Goal: Task Accomplishment & Management: Manage account settings

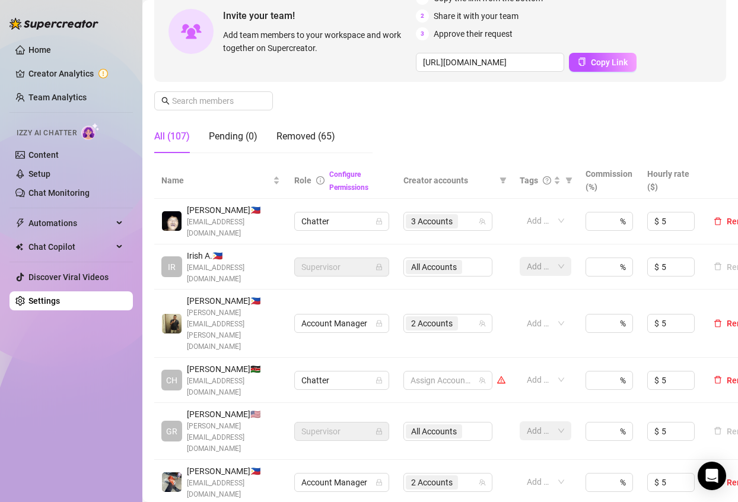
scroll to position [127, 0]
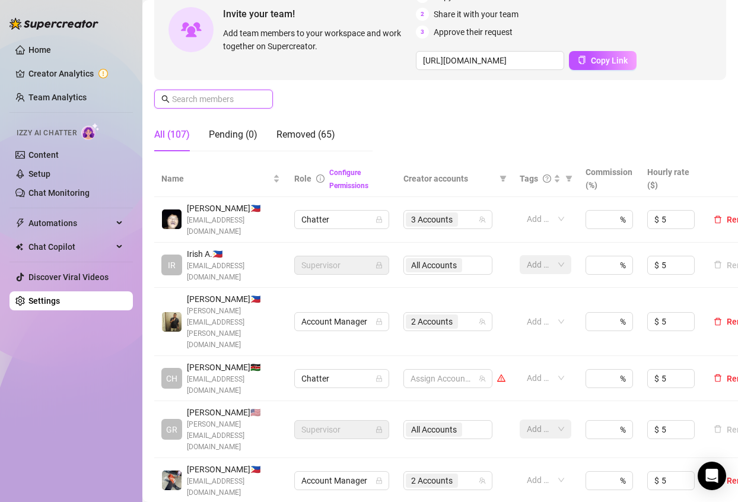
click at [241, 95] on input "text" at bounding box center [214, 98] width 84 height 13
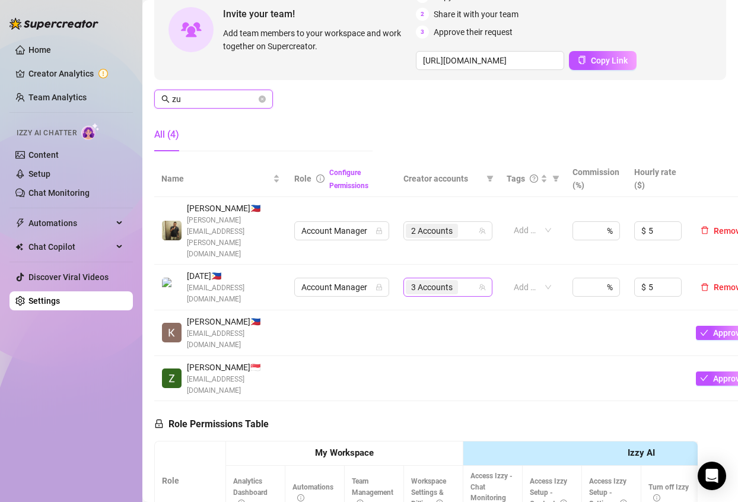
click at [459, 279] on div "3 Accounts" at bounding box center [433, 287] width 55 height 17
type input "zu"
click at [442, 280] on span "3 Accounts" at bounding box center [432, 286] width 42 height 13
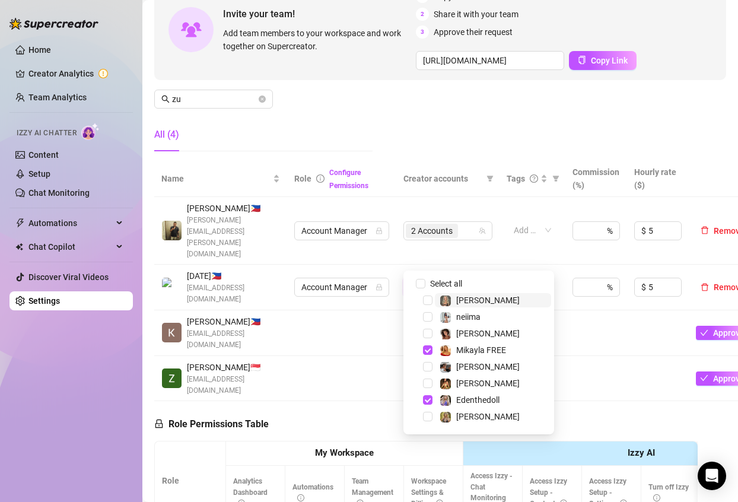
click at [442, 280] on span "3 Accounts" at bounding box center [432, 286] width 42 height 13
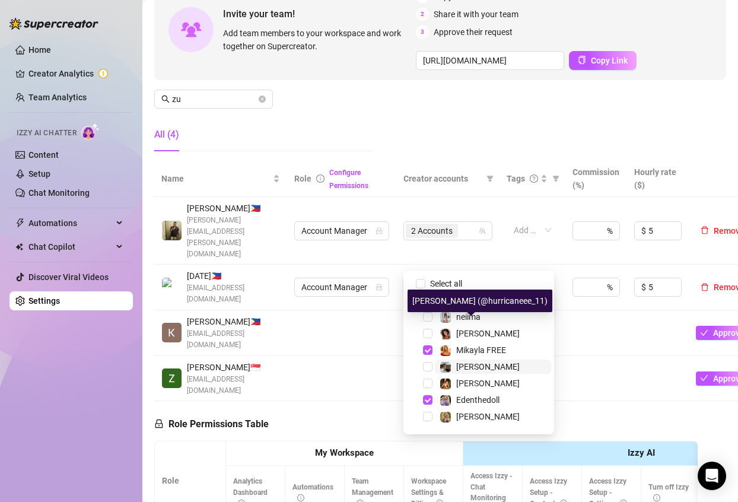
scroll to position [40, 0]
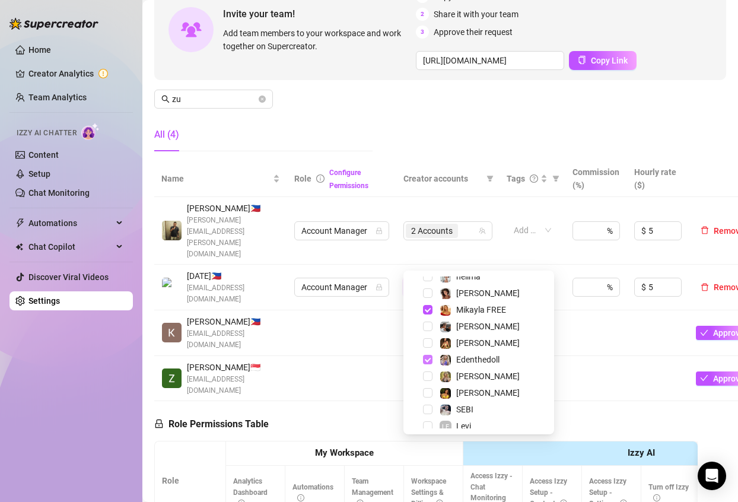
click at [429, 361] on span "Select tree node" at bounding box center [427, 359] width 9 height 9
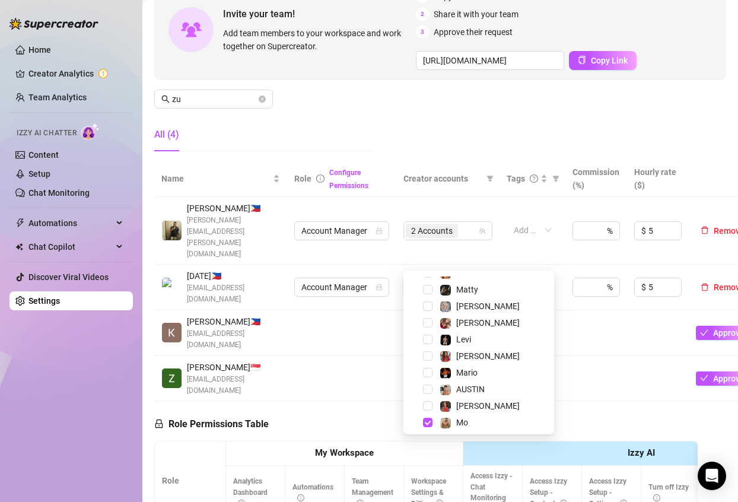
scroll to position [296, 0]
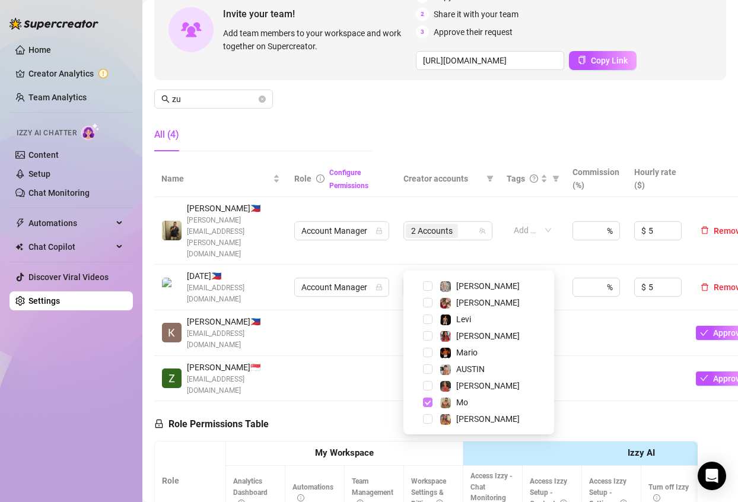
click at [428, 398] on span "Select tree node" at bounding box center [427, 401] width 9 height 9
click at [528, 238] on td "Add or enter new" at bounding box center [532, 231] width 66 height 68
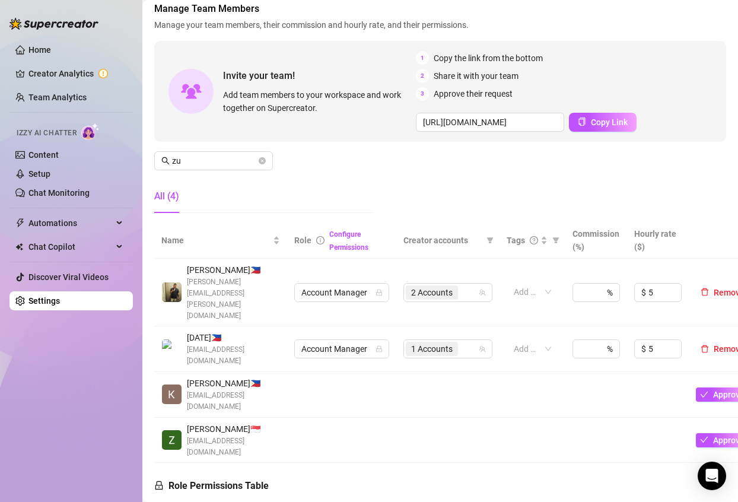
scroll to position [63, 0]
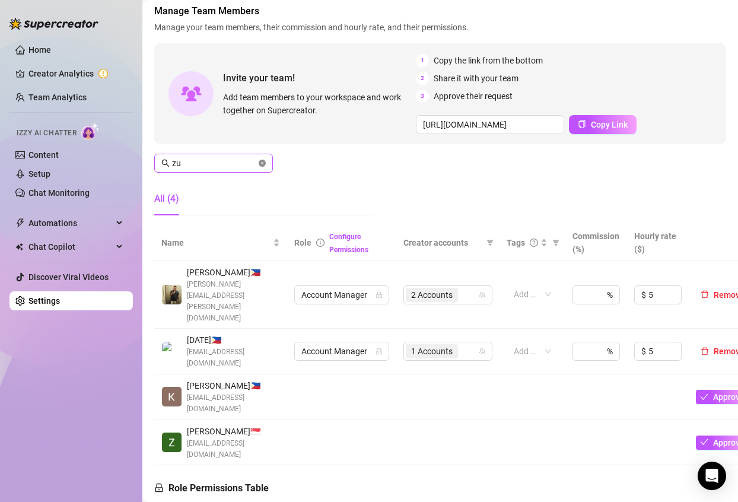
click at [265, 161] on icon "close-circle" at bounding box center [261, 162] width 7 height 7
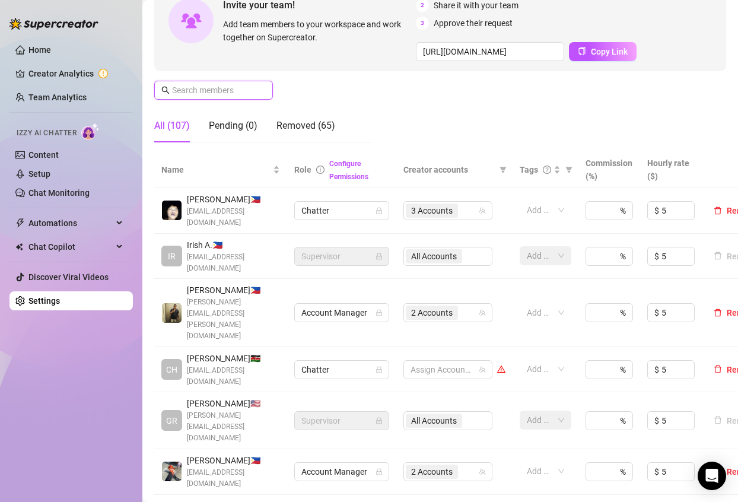
scroll to position [137, 0]
